Goal: Information Seeking & Learning: Check status

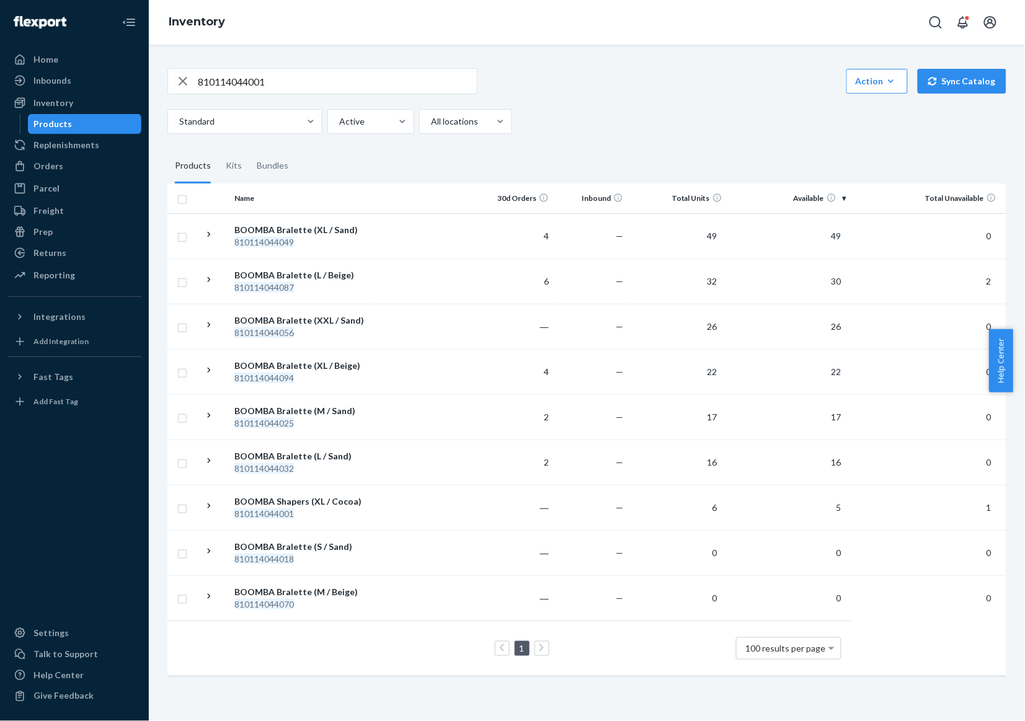
click at [434, 84] on input "810114044001" at bounding box center [337, 81] width 279 height 25
click at [329, 87] on input "810114044001" at bounding box center [337, 81] width 279 height 25
paste input "0997"
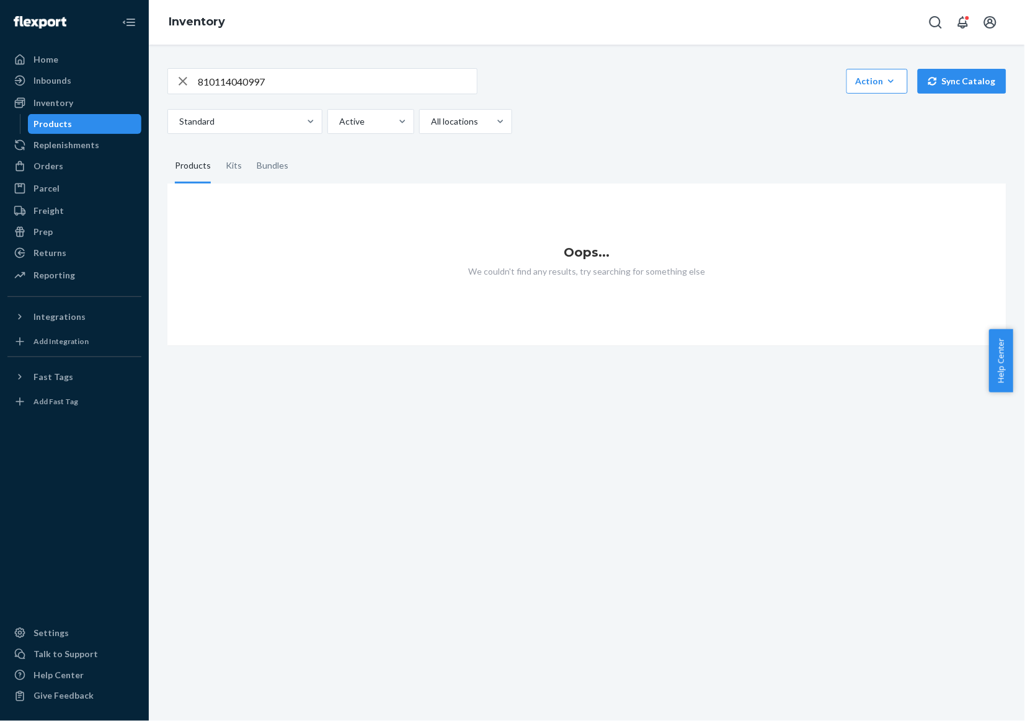
click at [370, 87] on input "810114040997" at bounding box center [337, 81] width 279 height 25
type input "="
click at [376, 82] on input "text" at bounding box center [337, 81] width 279 height 25
paste input "810114049839"
type input "810114049839"
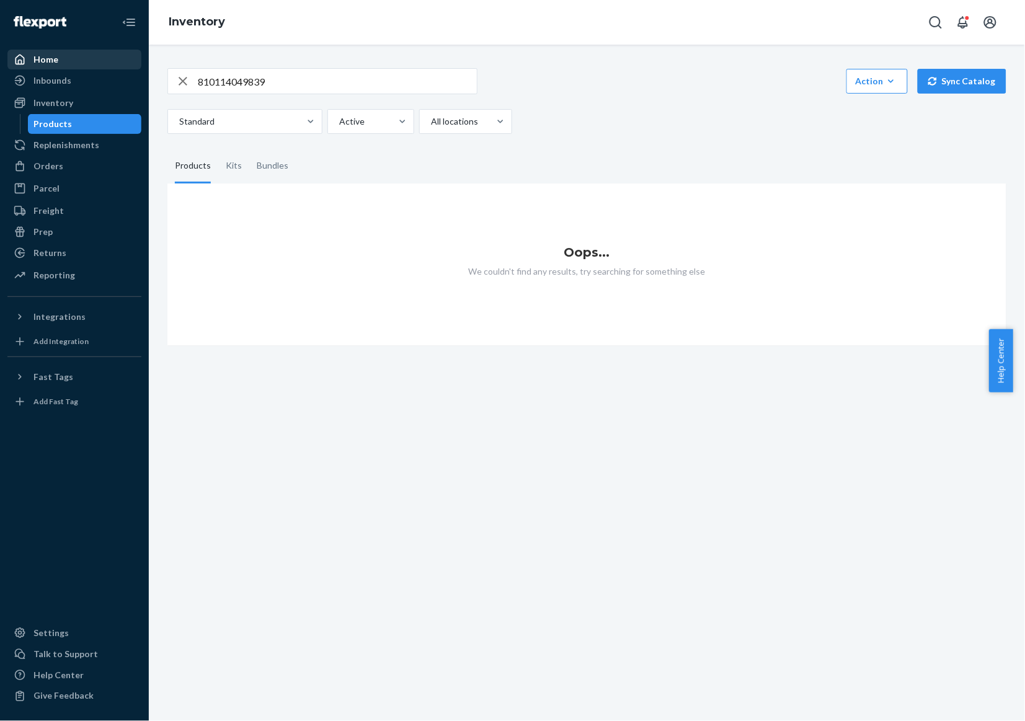
click at [92, 51] on div "Home" at bounding box center [74, 59] width 131 height 17
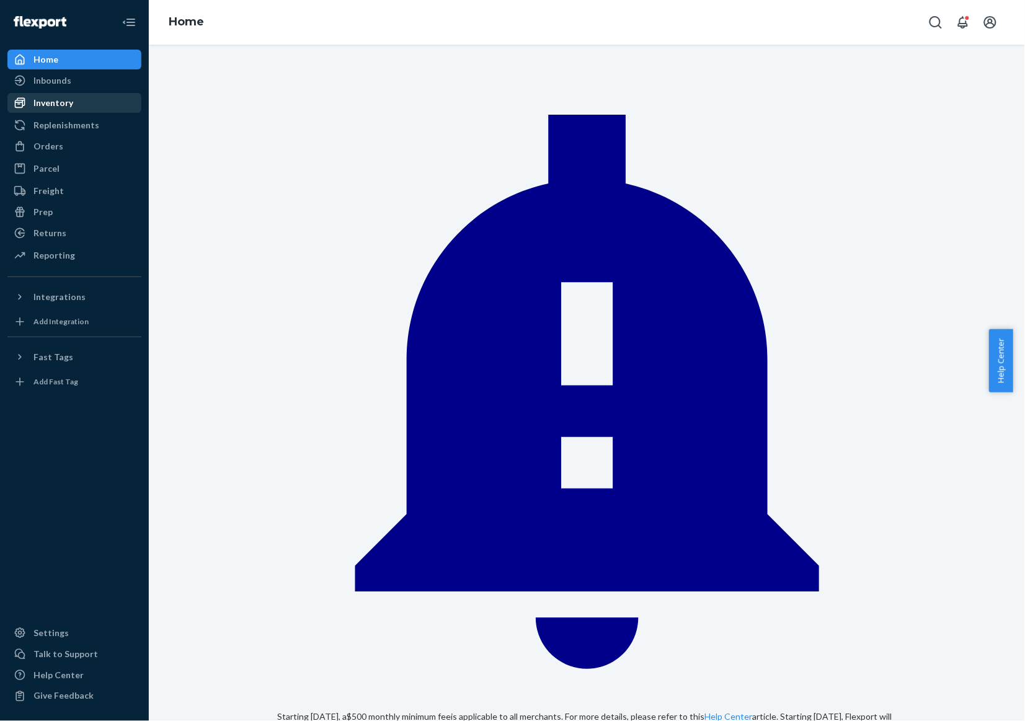
click at [75, 107] on div "Inventory" at bounding box center [74, 102] width 131 height 17
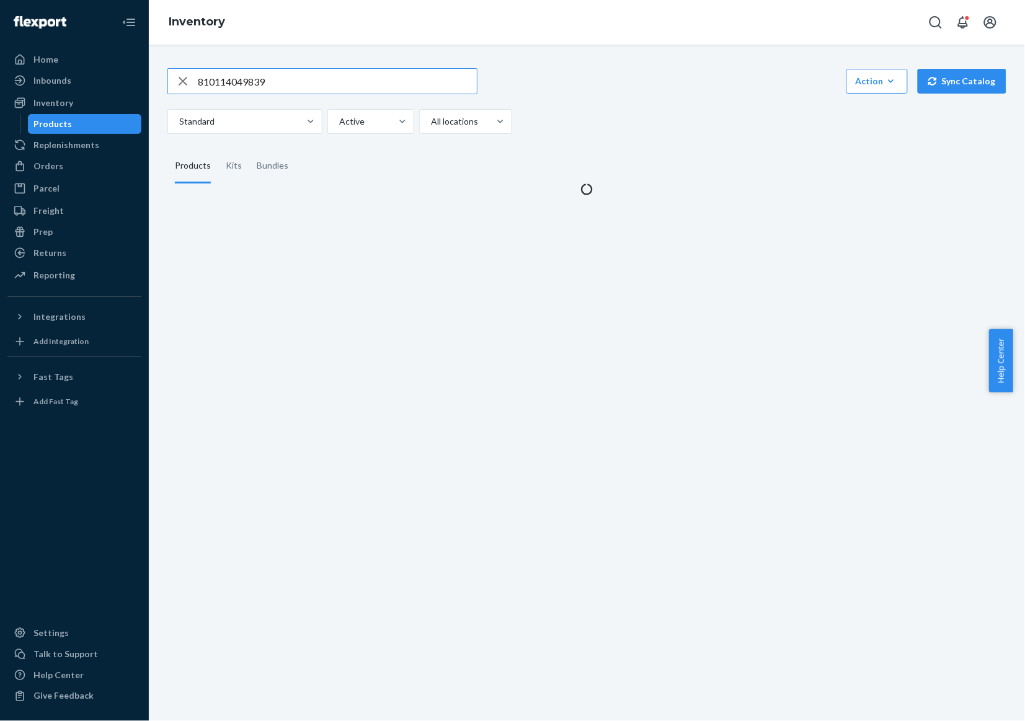
click at [429, 88] on input "810114049839" at bounding box center [337, 81] width 279 height 25
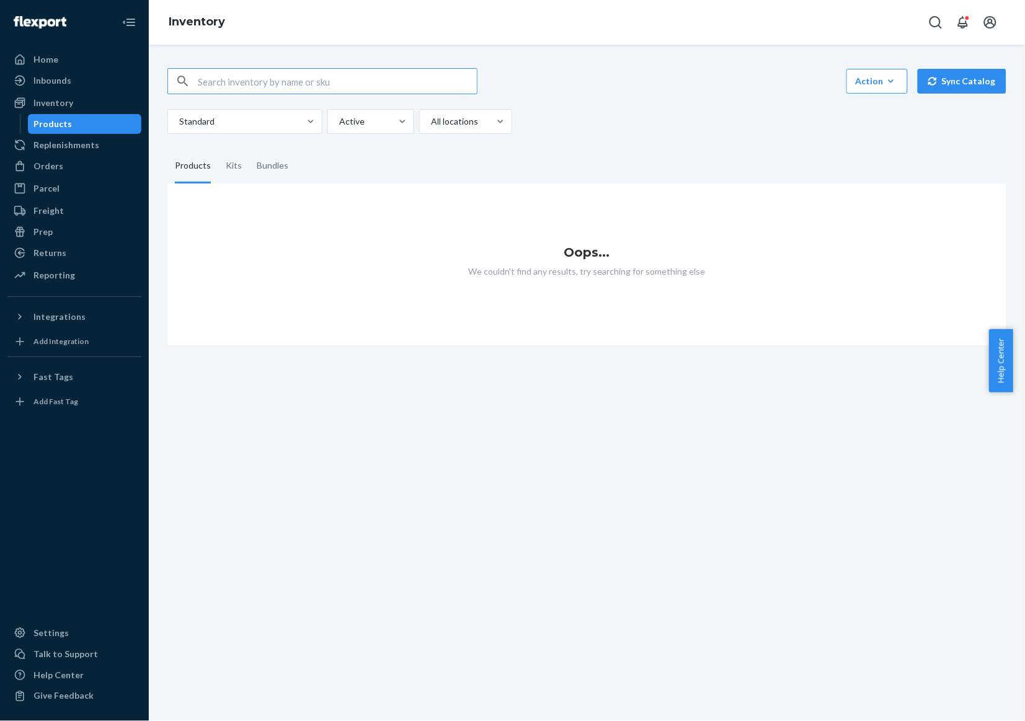
drag, startPoint x: 305, startPoint y: 158, endPoint x: 299, endPoint y: 161, distance: 6.9
click at [299, 161] on fieldset "Products Kits Bundles" at bounding box center [586, 166] width 839 height 35
click at [251, 178] on div "Bundles" at bounding box center [272, 166] width 47 height 35
click at [249, 149] on input "Bundles" at bounding box center [249, 149] width 0 height 0
click at [197, 180] on div "Products" at bounding box center [193, 166] width 36 height 35
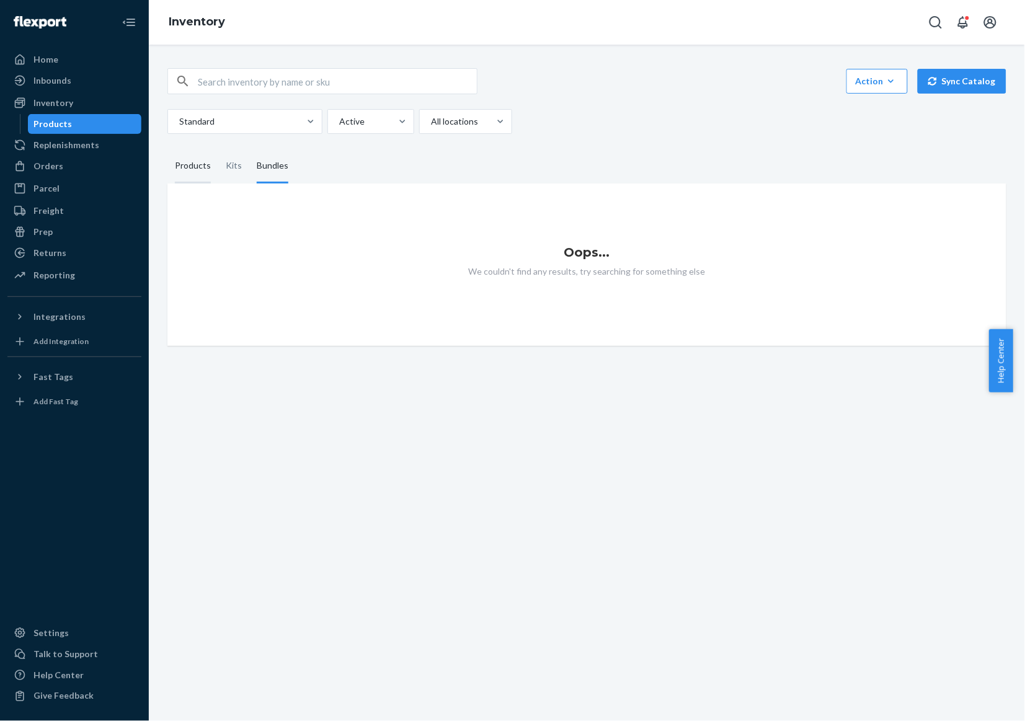
click at [167, 149] on input "Products" at bounding box center [167, 149] width 0 height 0
click at [48, 22] on img at bounding box center [40, 22] width 53 height 12
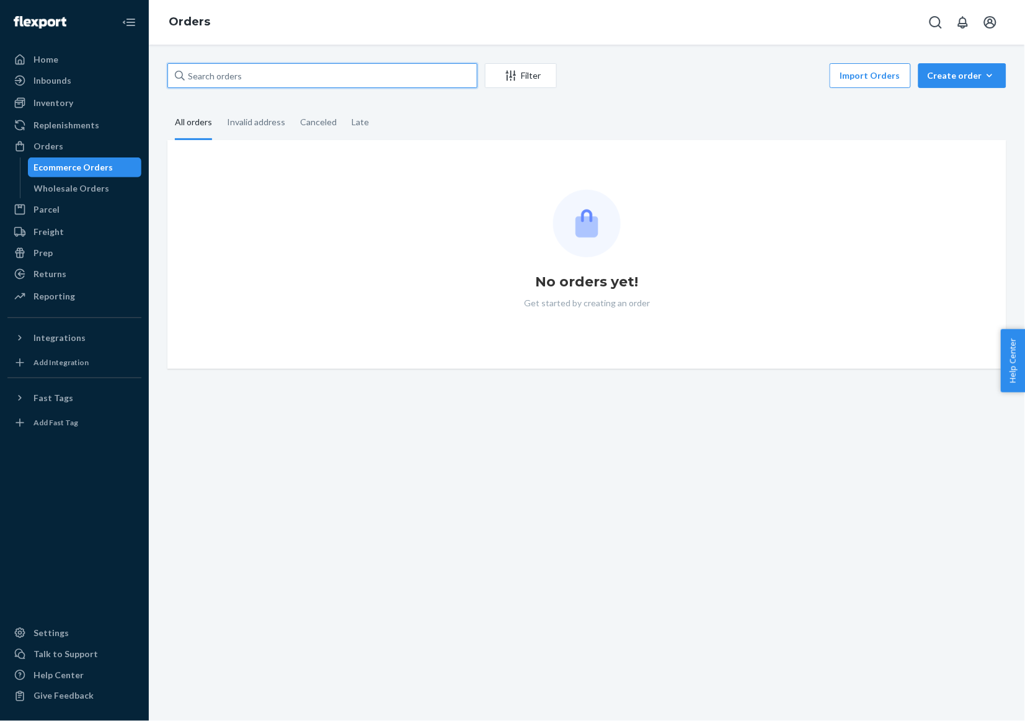
click at [305, 74] on input "text" at bounding box center [322, 75] width 310 height 25
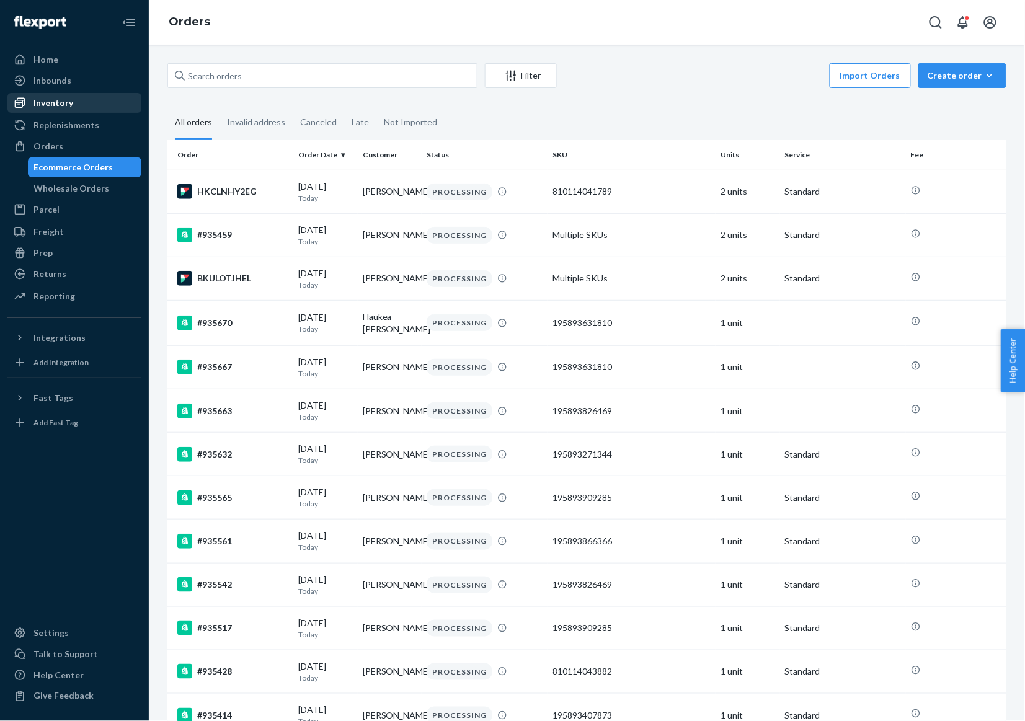
click at [95, 94] on div "Inventory" at bounding box center [74, 102] width 131 height 17
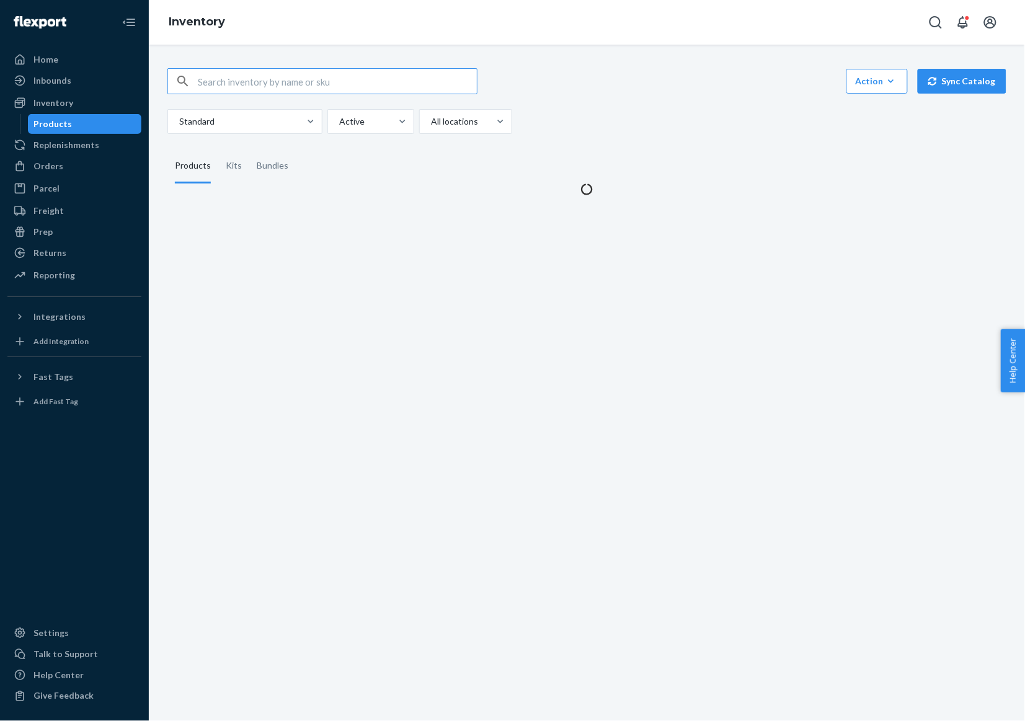
click at [354, 76] on input "text" at bounding box center [337, 81] width 279 height 25
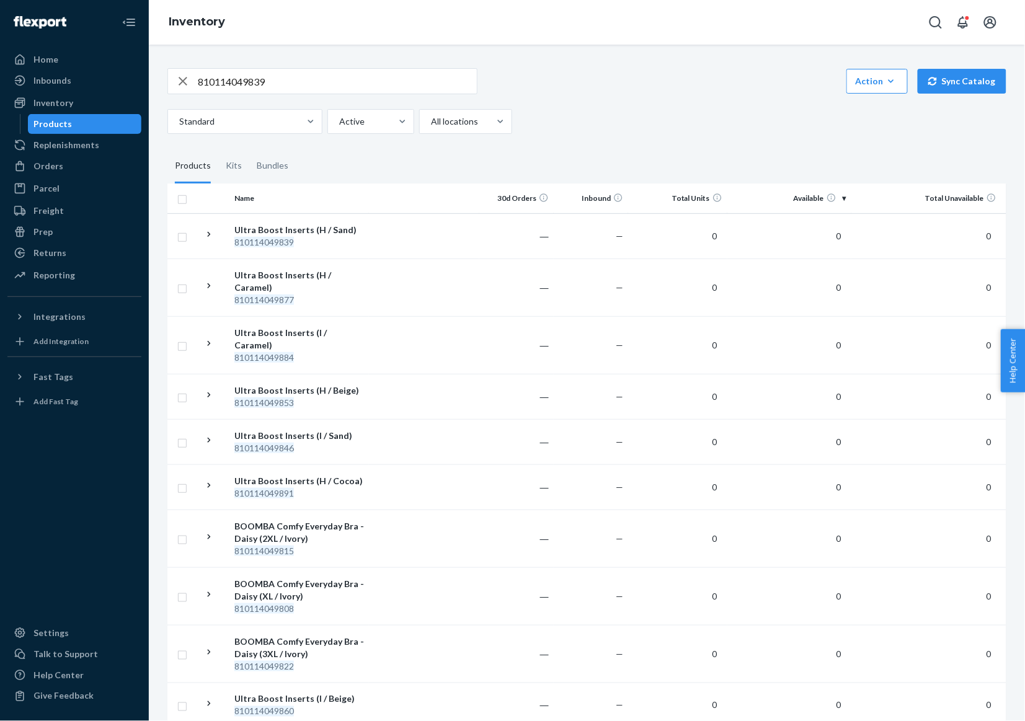
click at [373, 76] on input "810114049839" at bounding box center [337, 81] width 279 height 25
paste input "5244"
type input "810114045244"
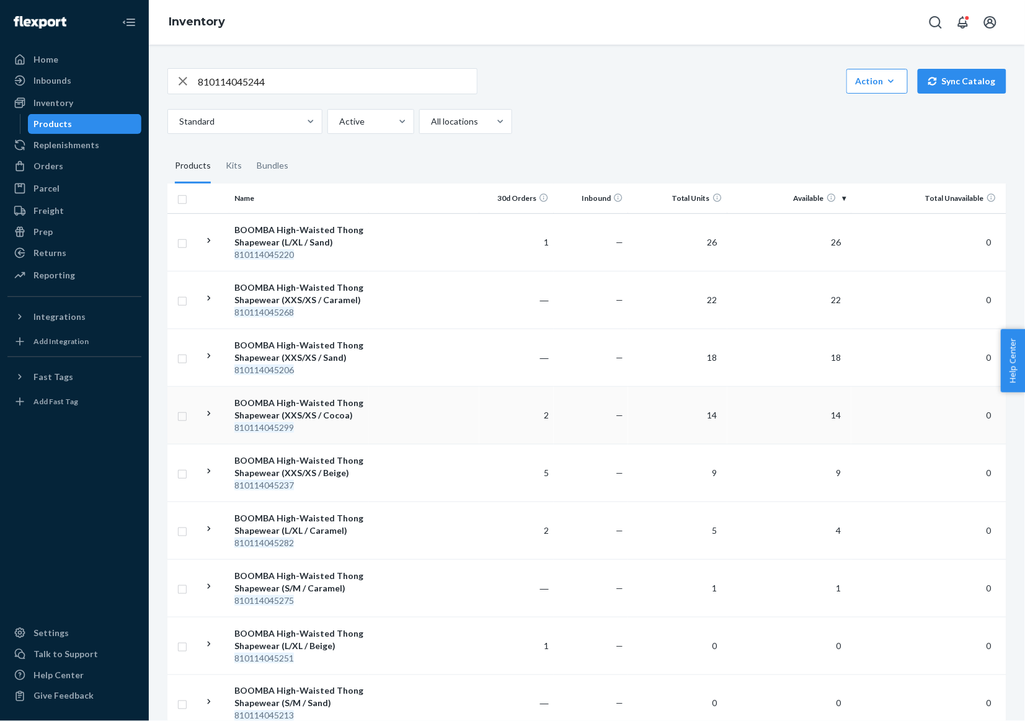
scroll to position [149, 0]
